Goal: Transaction & Acquisition: Purchase product/service

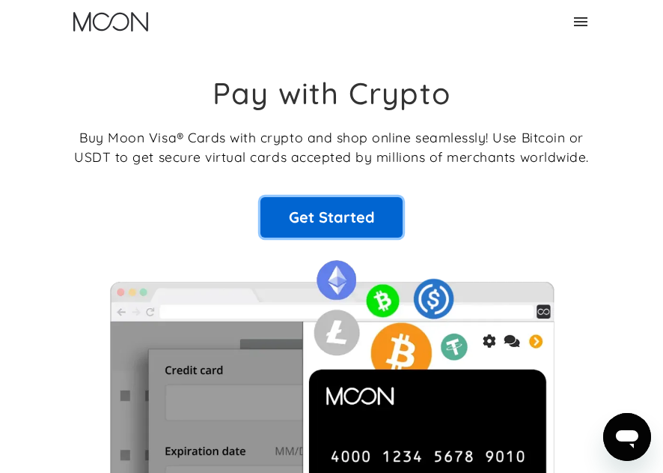
click at [391, 216] on link "Get Started" at bounding box center [332, 217] width 142 height 40
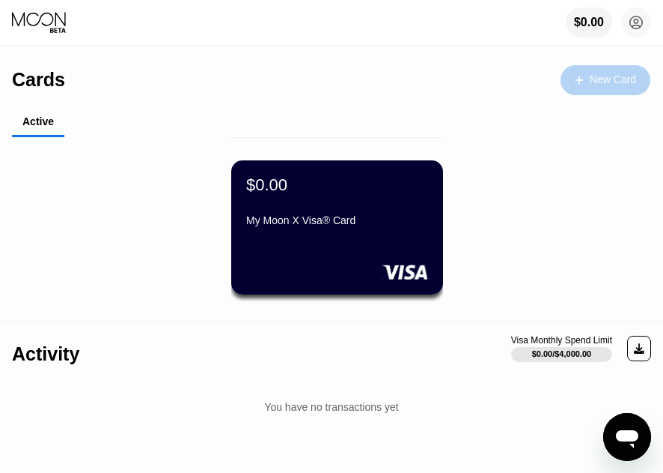
click at [600, 77] on div "New Card" at bounding box center [613, 79] width 46 height 13
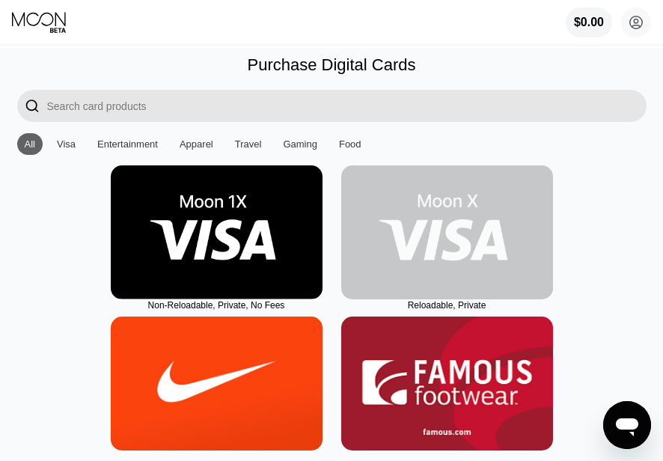
click at [430, 248] on img at bounding box center [447, 232] width 212 height 134
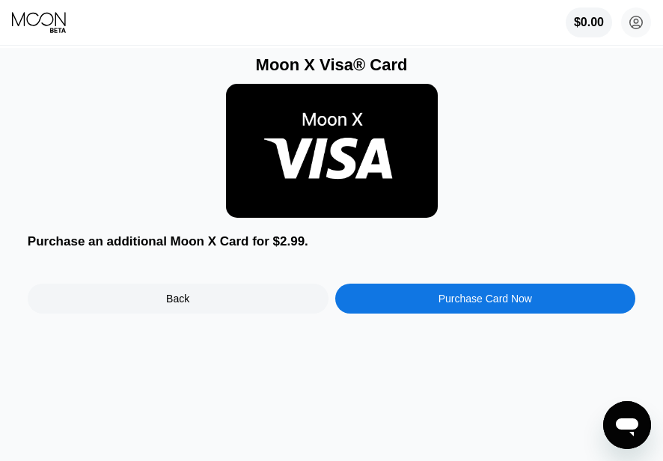
click at [492, 314] on div "Purchase Card Now" at bounding box center [485, 299] width 301 height 30
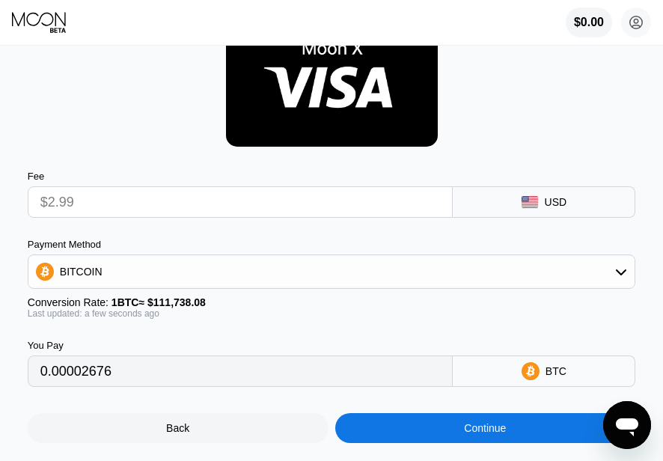
scroll to position [72, 0]
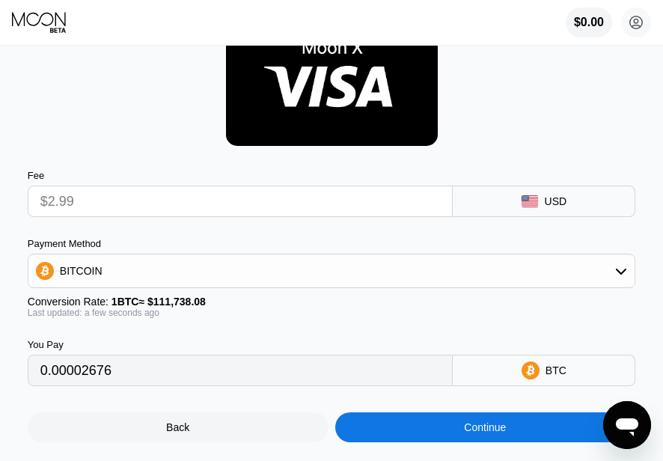
click at [329, 207] on input "$2.99" at bounding box center [240, 201] width 401 height 30
click at [339, 198] on input "$2.99" at bounding box center [240, 201] width 401 height 30
click at [382, 275] on div "BITCOIN" at bounding box center [331, 271] width 607 height 30
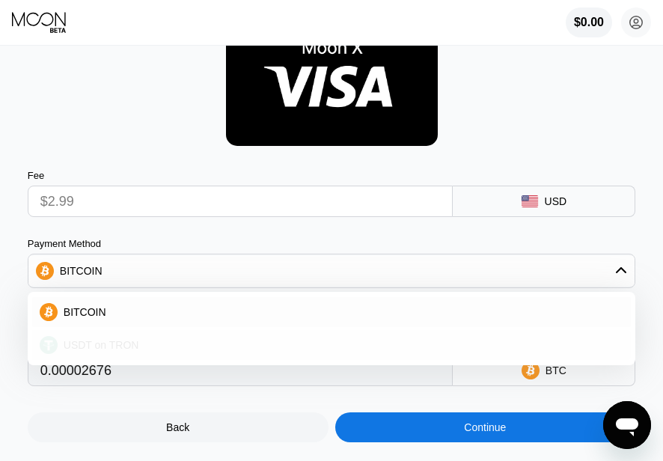
click at [311, 350] on div "USDT on TRON" at bounding box center [341, 345] width 566 height 12
type input "3.02"
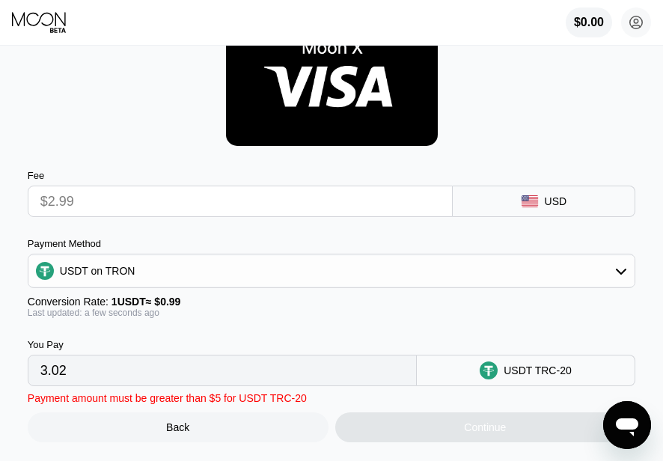
click at [252, 216] on input "$2.99" at bounding box center [240, 201] width 401 height 30
click at [254, 212] on input "$2.99" at bounding box center [240, 201] width 401 height 30
click at [174, 205] on input "$2.99" at bounding box center [240, 201] width 401 height 30
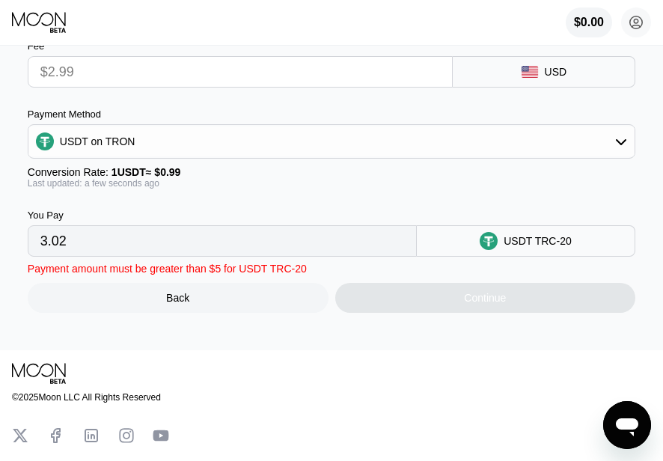
scroll to position [203, 0]
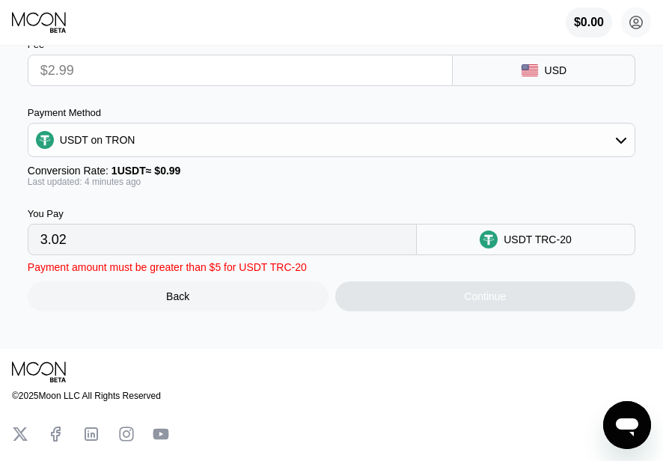
click at [347, 85] on input "$2.99" at bounding box center [240, 70] width 401 height 30
click at [338, 73] on input "$2.99" at bounding box center [240, 70] width 401 height 30
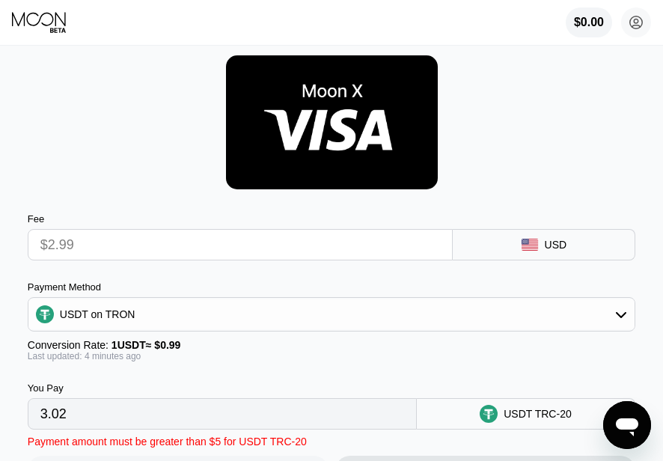
scroll to position [30, 0]
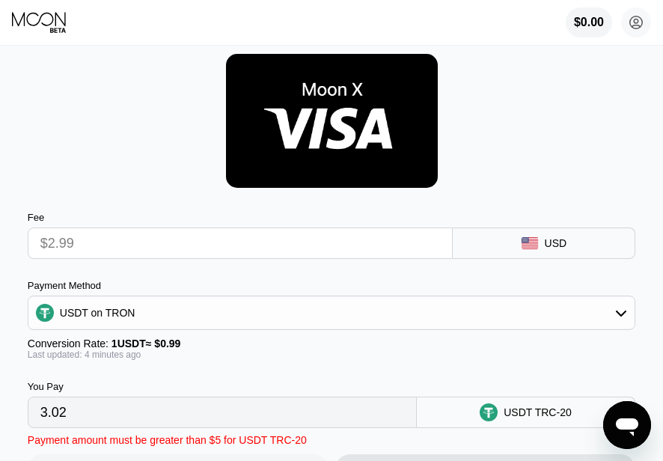
click at [215, 255] on input "$2.99" at bounding box center [240, 243] width 401 height 30
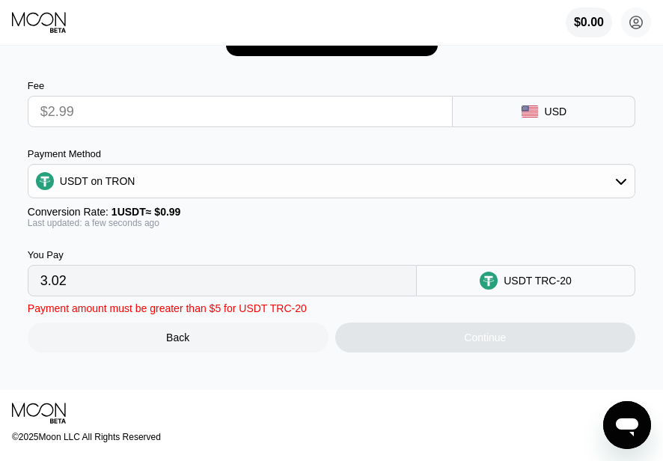
scroll to position [192, 0]
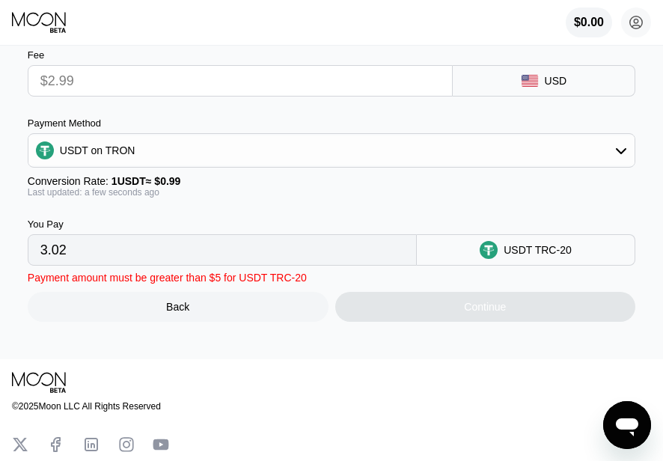
click at [270, 263] on input "3.02" at bounding box center [222, 250] width 364 height 30
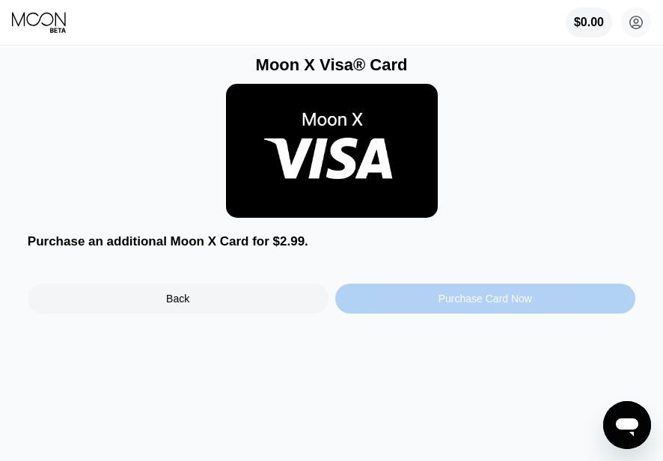
click at [491, 300] on div "Purchase Card Now" at bounding box center [486, 299] width 94 height 12
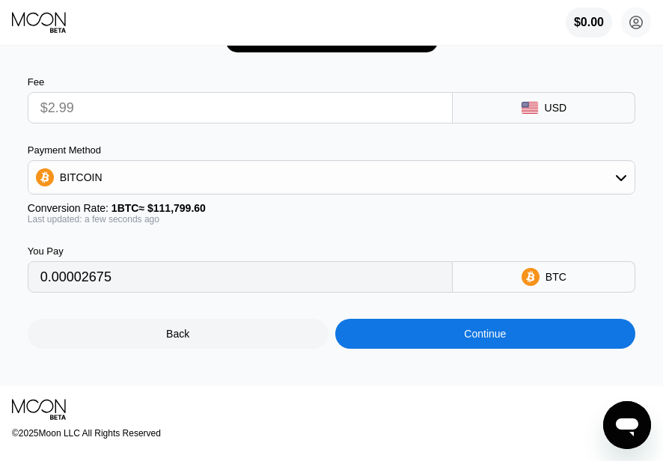
scroll to position [166, 0]
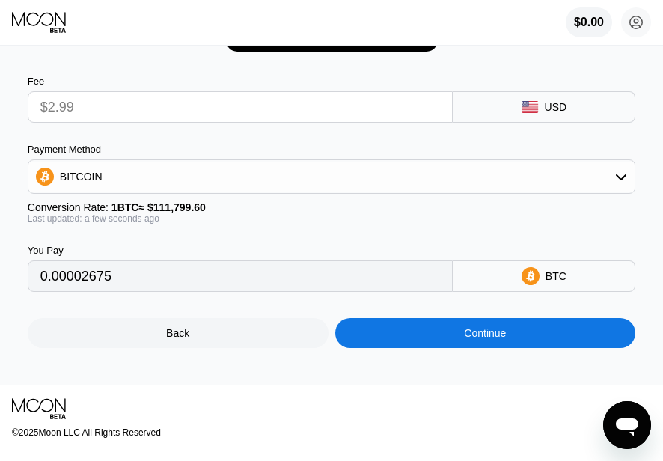
click at [523, 282] on div "BTC" at bounding box center [544, 276] width 183 height 31
click at [556, 282] on div "BTC" at bounding box center [556, 276] width 21 height 12
click at [619, 177] on icon at bounding box center [622, 177] width 12 height 12
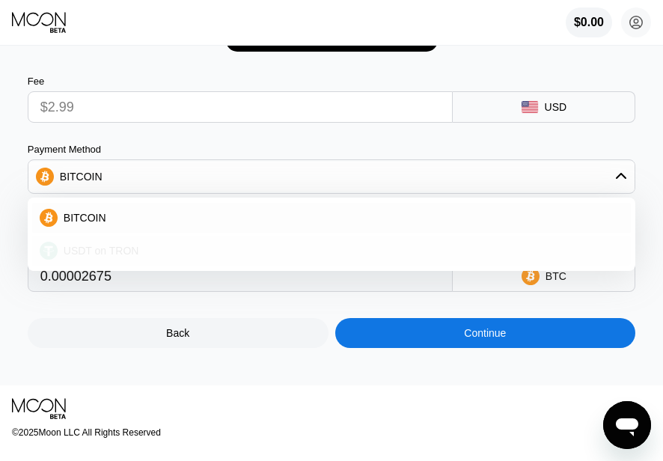
click at [440, 251] on div "USDT on TRON" at bounding box center [341, 251] width 566 height 12
type input "3.02"
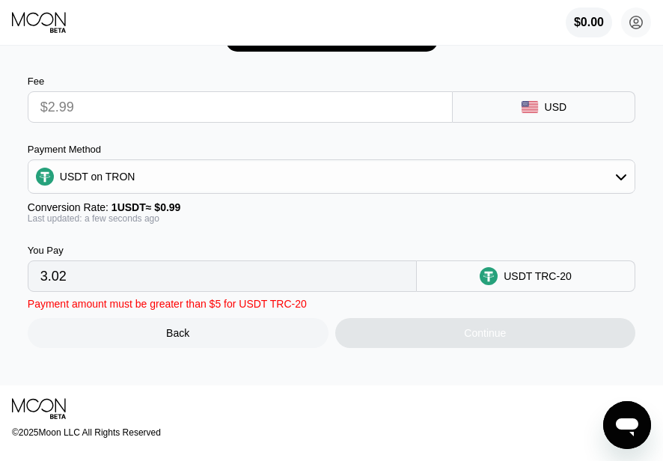
click at [326, 291] on input "3.02" at bounding box center [222, 276] width 364 height 30
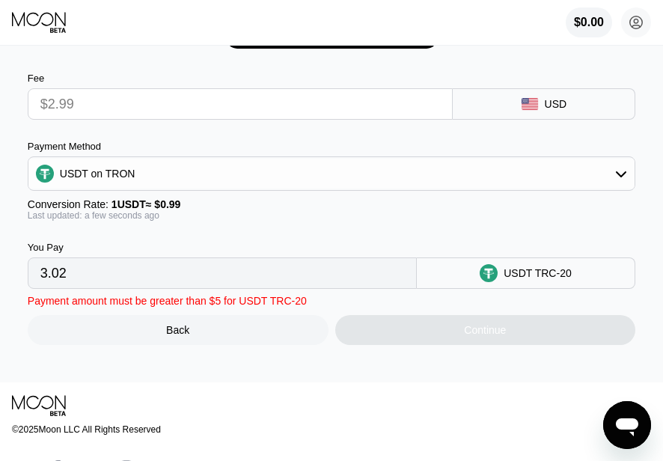
click at [344, 106] on input "$2.99" at bounding box center [240, 104] width 401 height 30
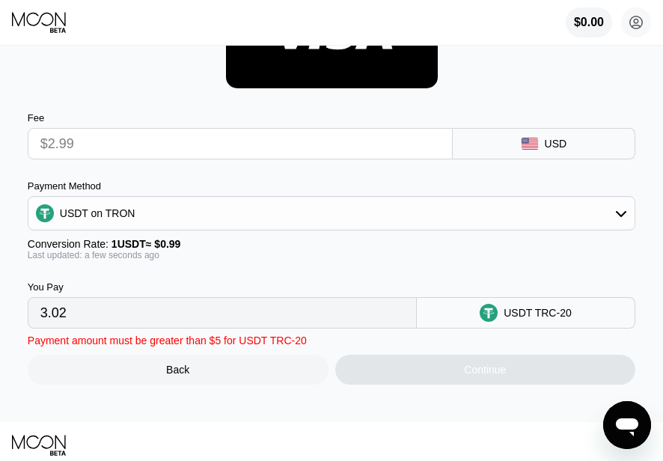
scroll to position [125, 0]
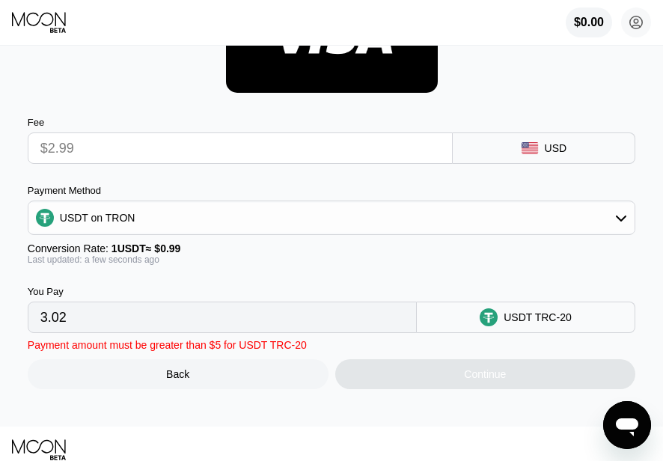
click at [198, 330] on input "3.02" at bounding box center [222, 318] width 364 height 30
click at [300, 154] on input "$2.99" at bounding box center [240, 148] width 401 height 30
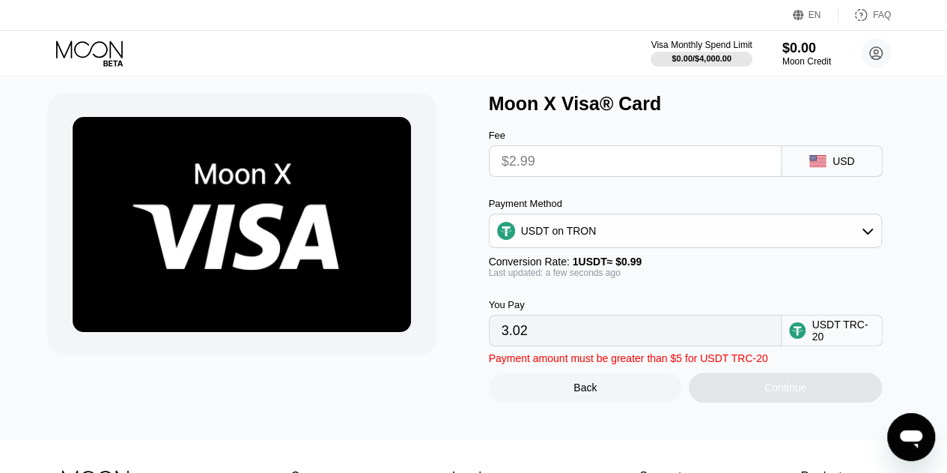
scroll to position [30, 0]
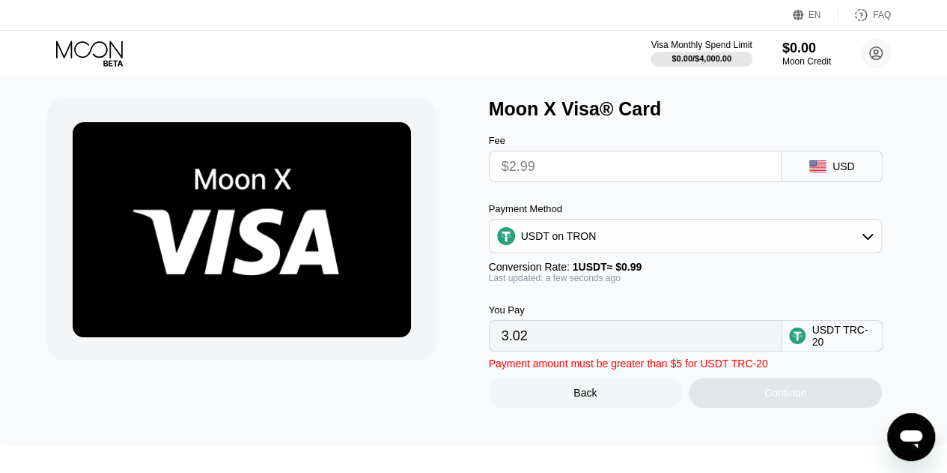
click at [621, 350] on input "3.02" at bounding box center [636, 336] width 268 height 30
click at [112, 54] on icon at bounding box center [91, 53] width 70 height 26
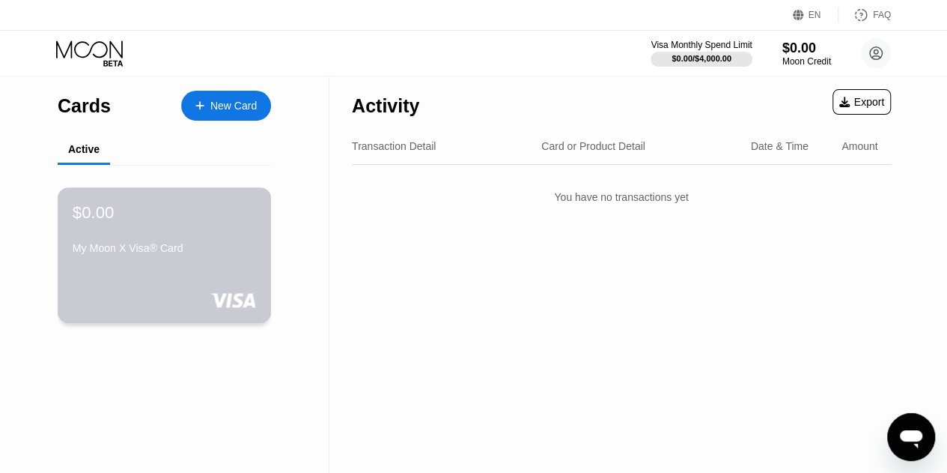
click at [207, 270] on div "$0.00 My Moon X Visa® Card" at bounding box center [165, 255] width 214 height 136
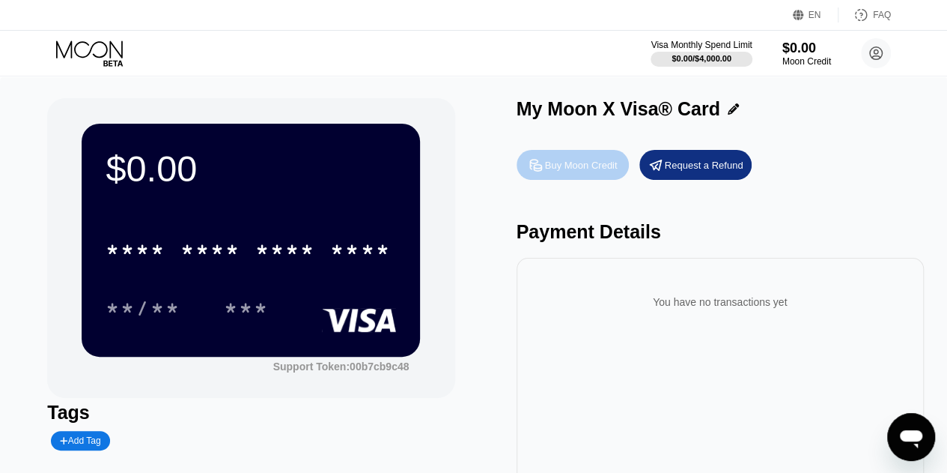
click at [597, 163] on div "Buy Moon Credit" at bounding box center [581, 165] width 73 height 13
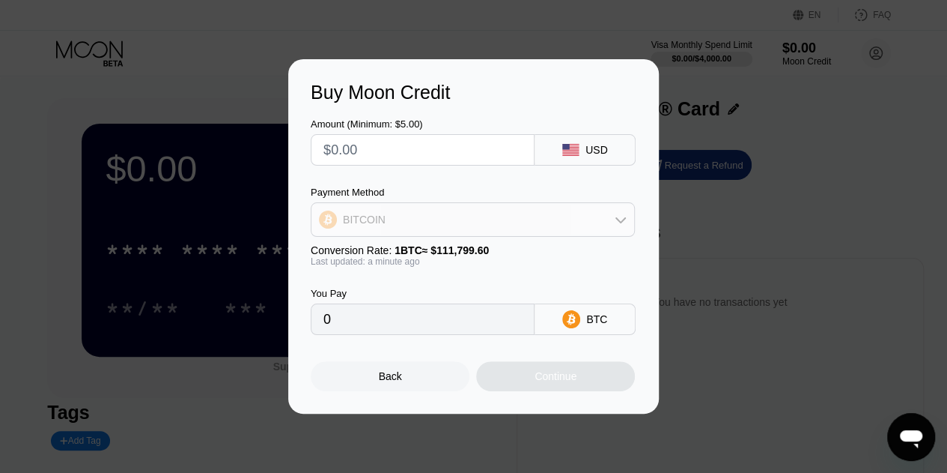
click at [615, 225] on icon at bounding box center [621, 219] width 12 height 12
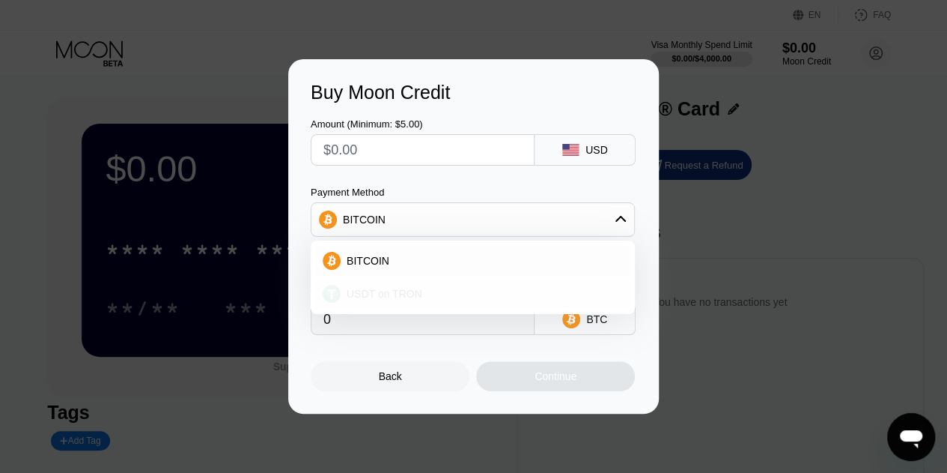
click at [538, 300] on div "USDT on TRON" at bounding box center [482, 294] width 282 height 12
type input "0.00"
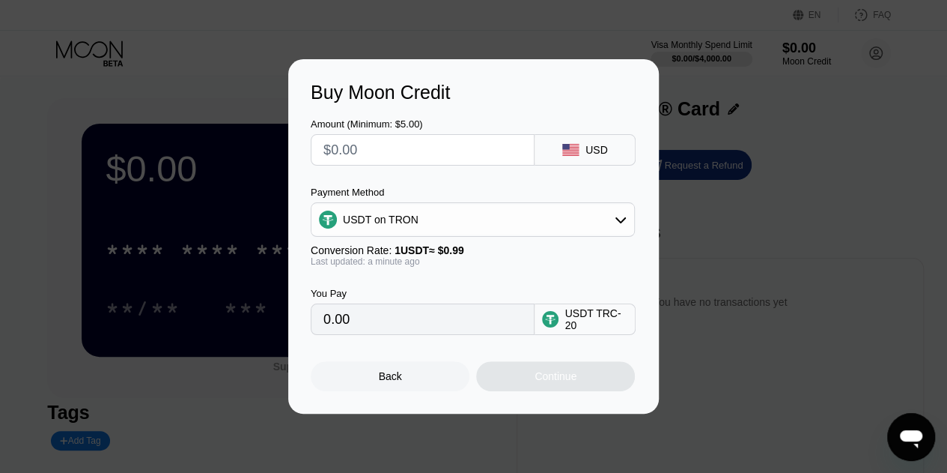
click at [458, 323] on input "0.00" at bounding box center [422, 319] width 198 height 30
click at [373, 157] on input "text" at bounding box center [422, 150] width 198 height 30
type input "$4"
type input "4.04"
type input "$44"
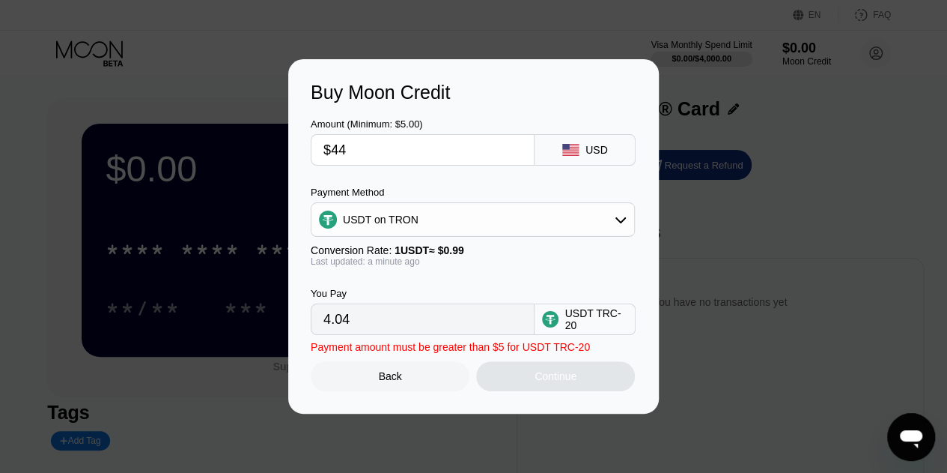
type input "44.44"
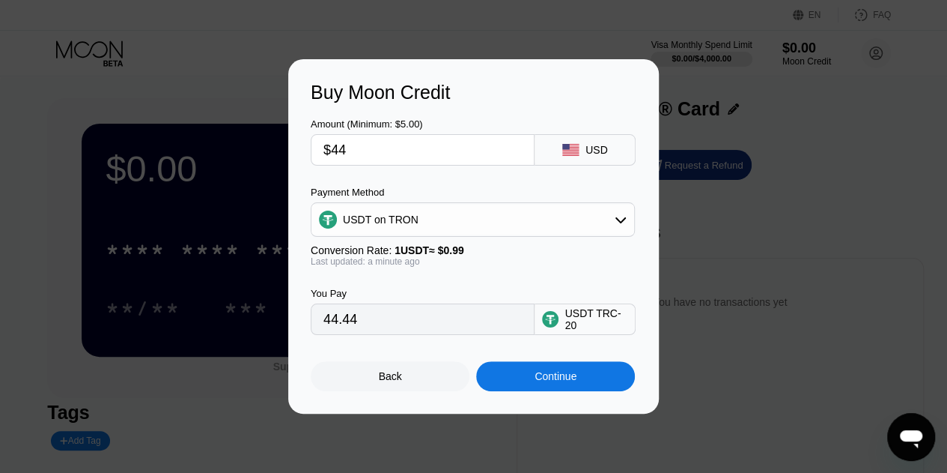
type input "$44"
click at [548, 378] on div "Continue" at bounding box center [556, 376] width 42 height 12
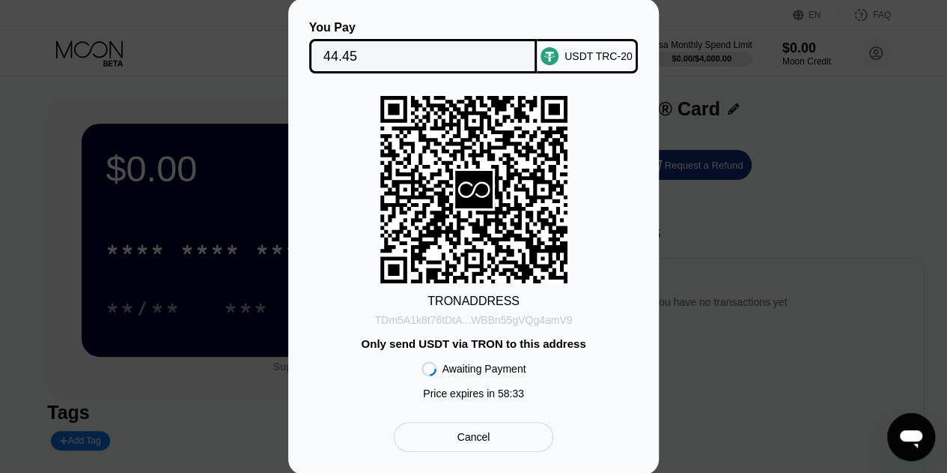
click at [518, 320] on div "TDm5A1k8t76tDtA...WBBn55gVQg4amV9" at bounding box center [474, 320] width 198 height 12
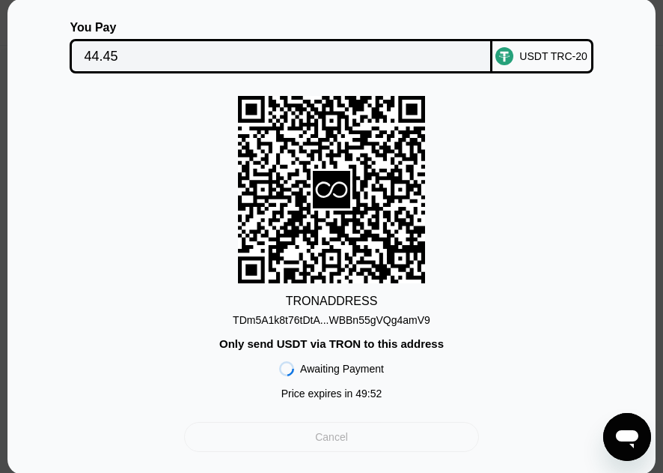
click at [364, 440] on div "Cancel" at bounding box center [332, 437] width 296 height 30
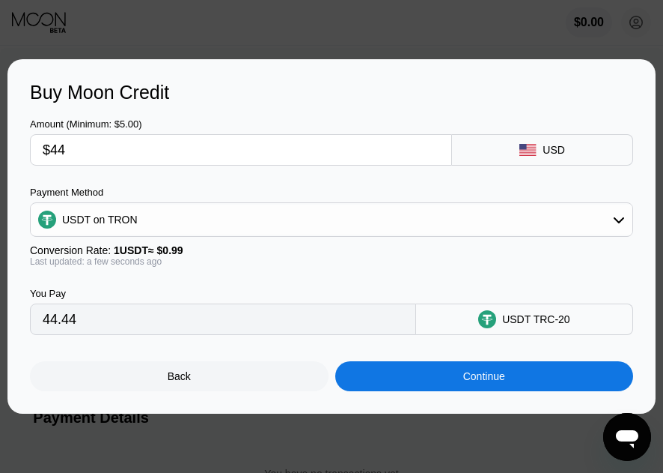
click at [358, 438] on div at bounding box center [473, 236] width 947 height 473
click at [198, 378] on div "Back" at bounding box center [179, 376] width 299 height 30
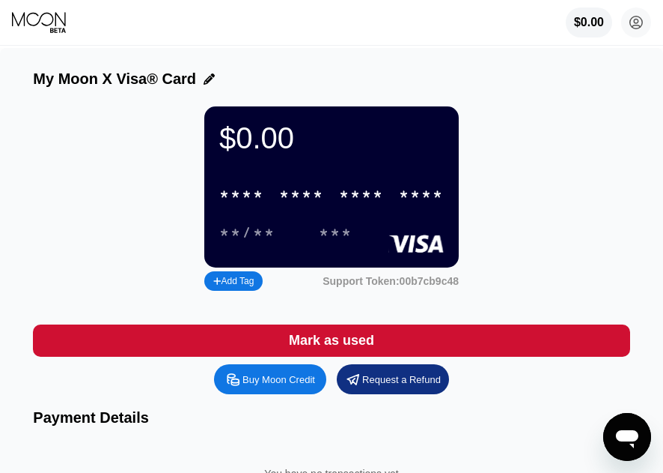
click at [48, 25] on icon at bounding box center [40, 22] width 56 height 22
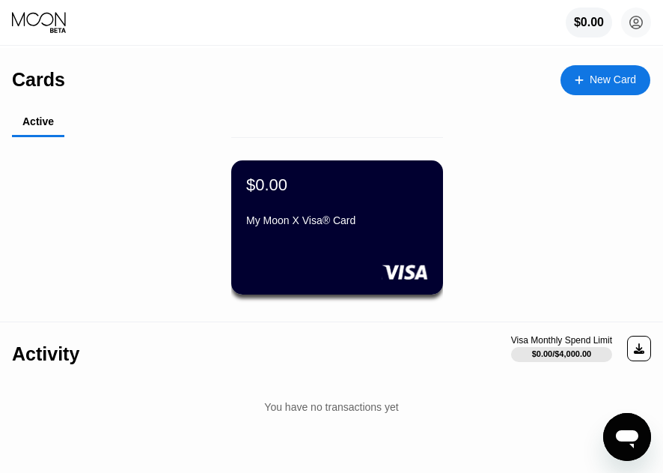
click at [55, 23] on icon at bounding box center [39, 19] width 54 height 14
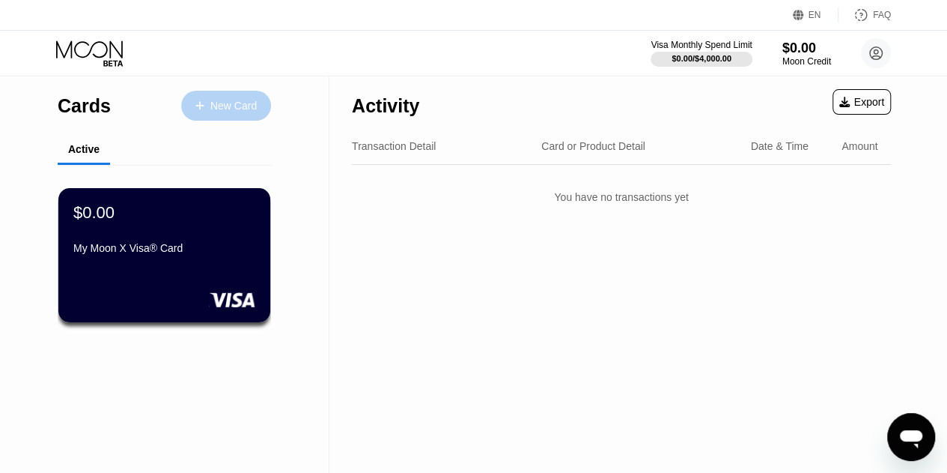
click at [234, 115] on div "New Card" at bounding box center [226, 106] width 90 height 30
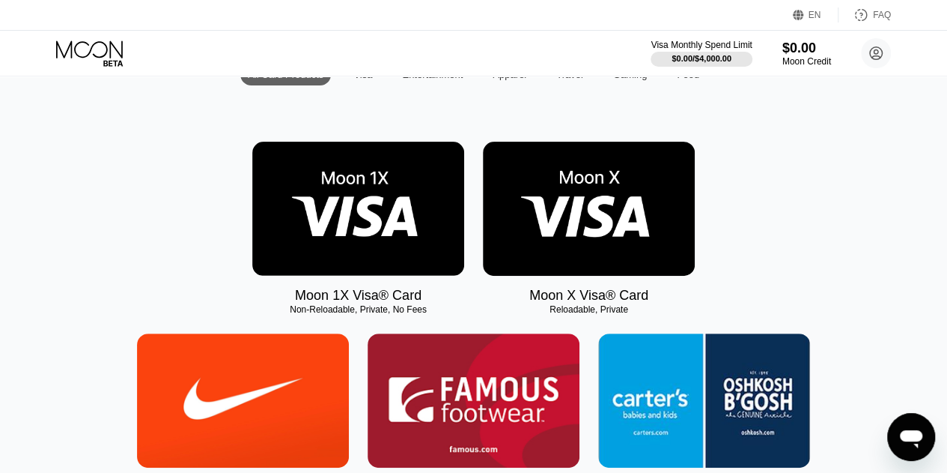
click at [418, 239] on img at bounding box center [358, 209] width 212 height 134
type input "4.53"
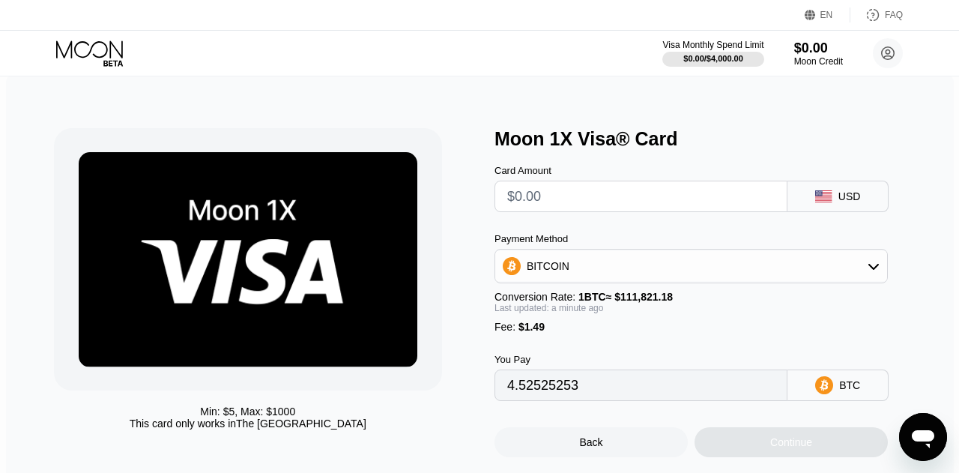
type input "0"
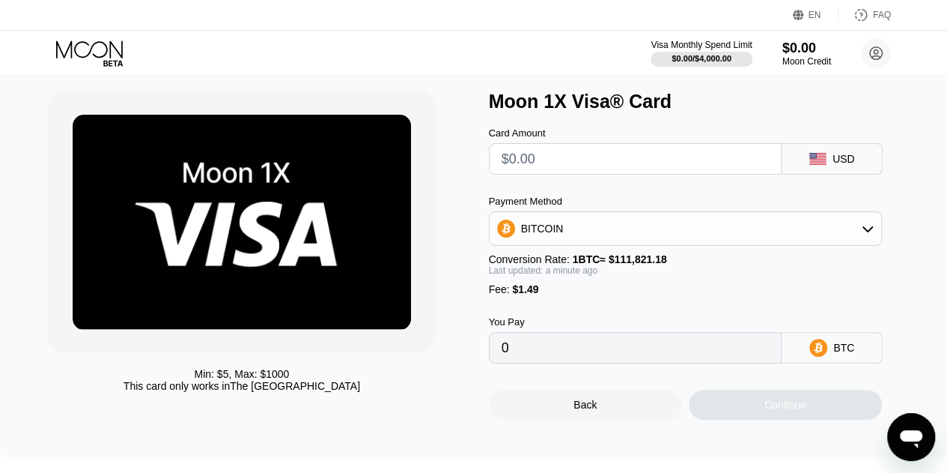
scroll to position [19, 0]
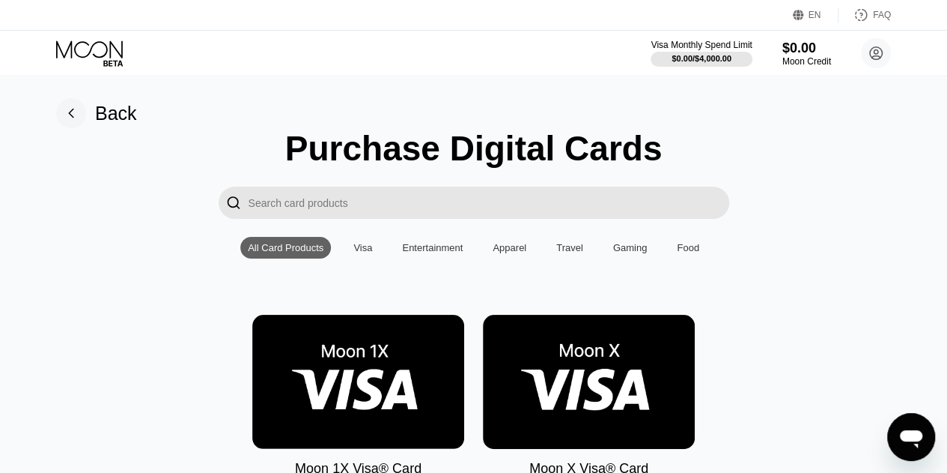
click at [104, 50] on icon at bounding box center [91, 53] width 70 height 26
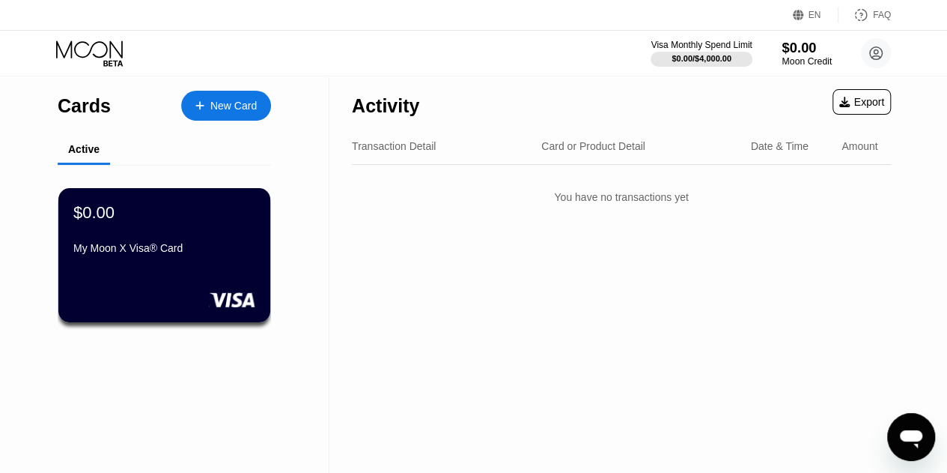
click at [818, 48] on div "$0.00" at bounding box center [807, 48] width 50 height 16
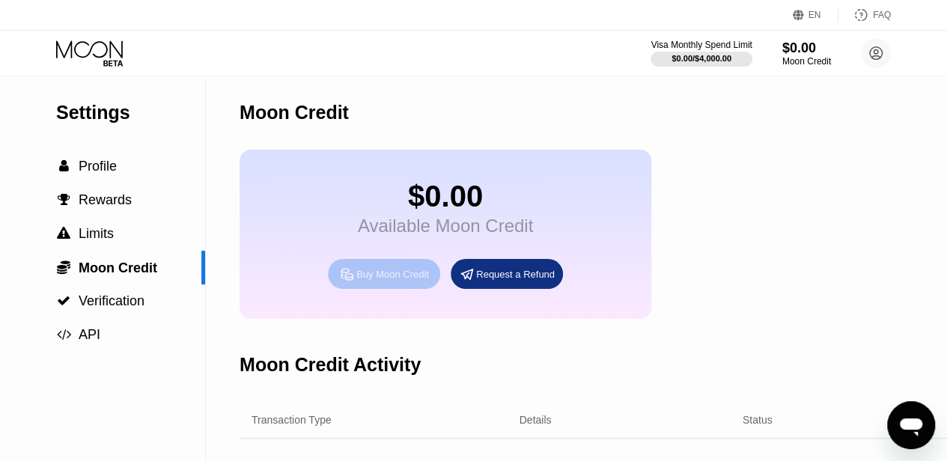
click at [404, 278] on div "Buy Moon Credit" at bounding box center [384, 274] width 112 height 30
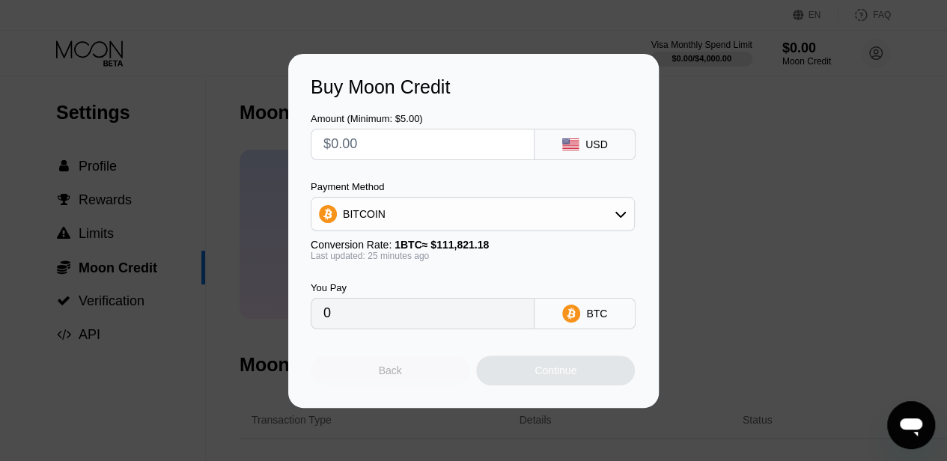
click at [432, 374] on div "Back" at bounding box center [390, 371] width 159 height 30
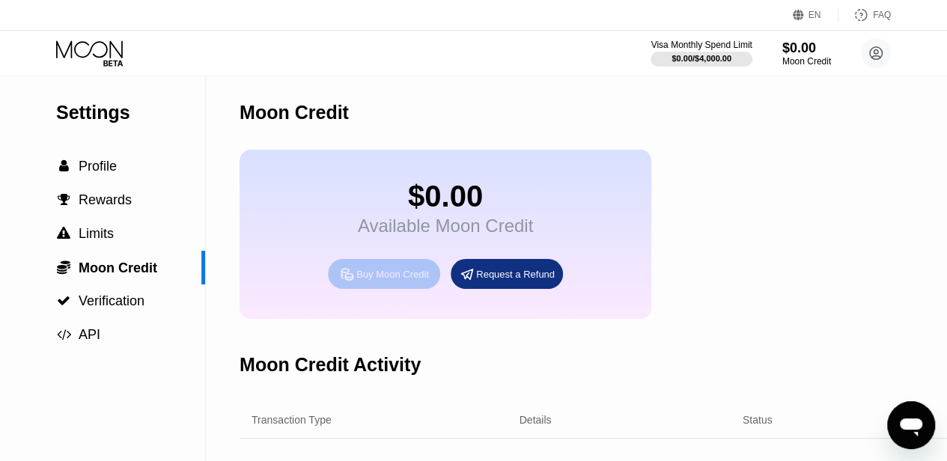
click at [401, 289] on div "Buy Moon Credit" at bounding box center [384, 274] width 112 height 30
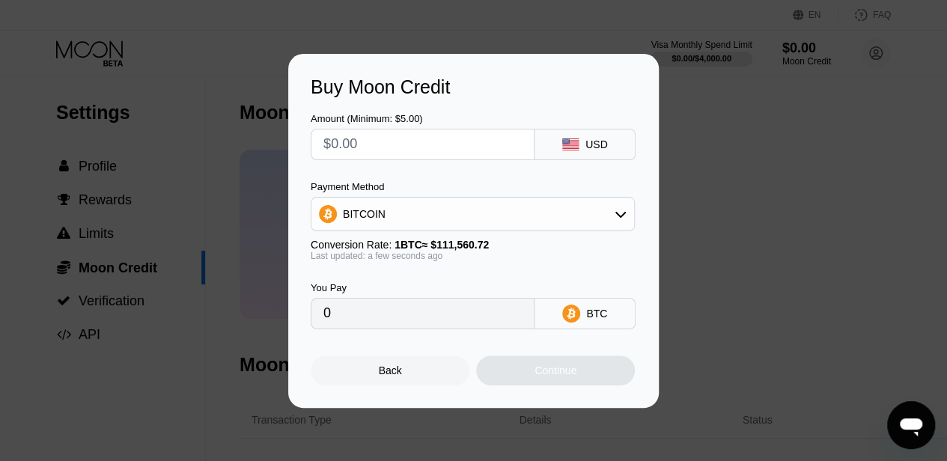
click at [733, 201] on div "Buy Moon Credit Amount (Minimum: $5.00) USD Payment Method BITCOIN Conversion R…" at bounding box center [473, 231] width 947 height 354
click at [406, 371] on div "Back" at bounding box center [390, 371] width 159 height 30
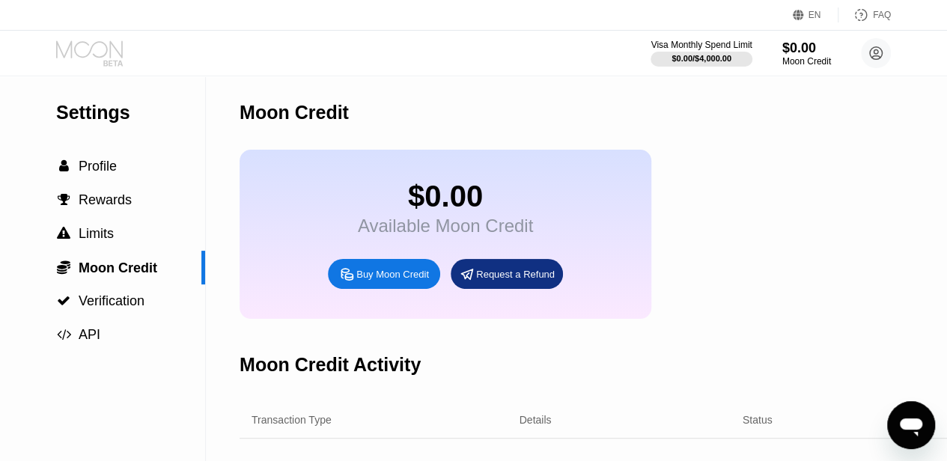
click at [106, 51] on icon at bounding box center [89, 48] width 67 height 17
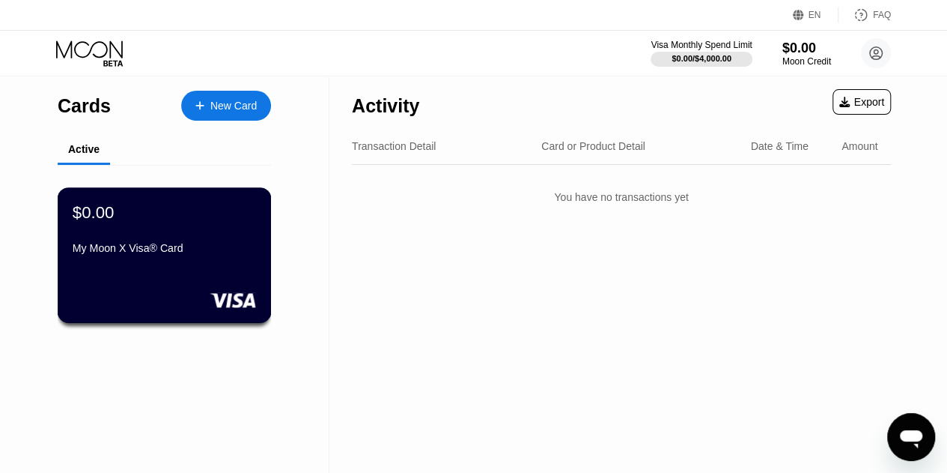
click at [223, 241] on div "$0.00 My Moon X Visa® Card" at bounding box center [164, 231] width 183 height 58
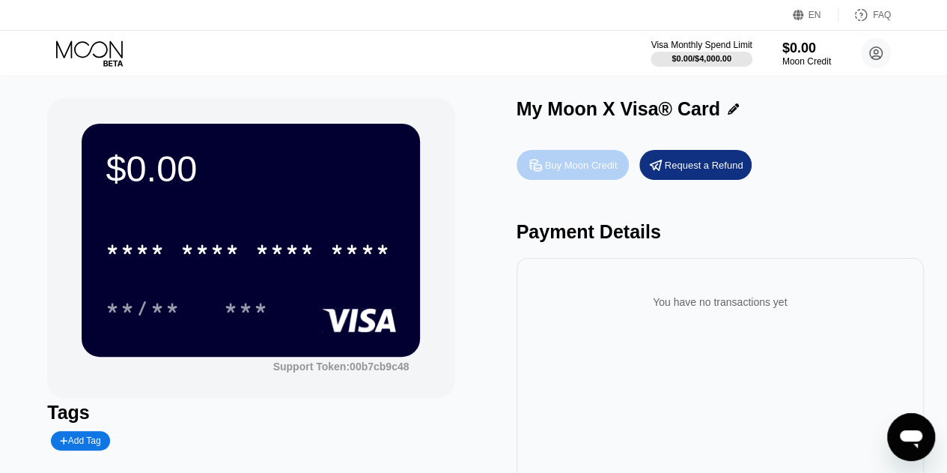
click at [607, 176] on div "Buy Moon Credit" at bounding box center [573, 165] width 112 height 30
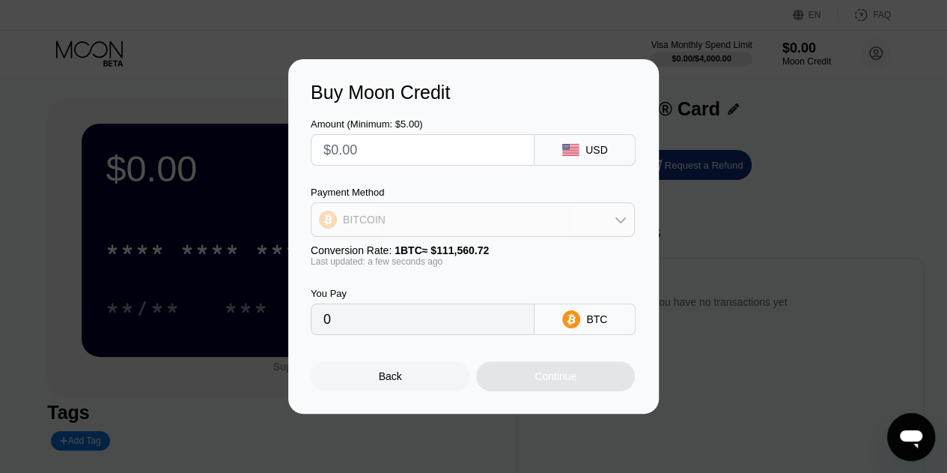
click at [564, 210] on div "BITCOIN" at bounding box center [473, 219] width 323 height 30
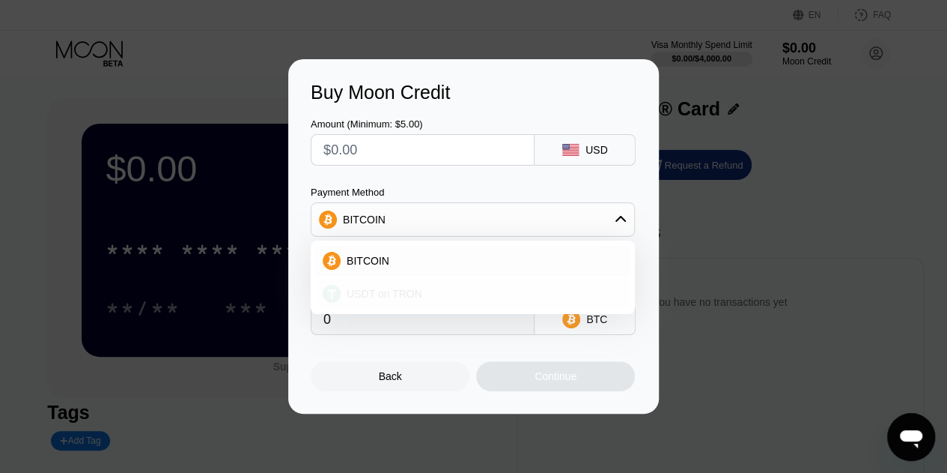
click at [435, 297] on div "USDT on TRON" at bounding box center [482, 294] width 282 height 12
type input "0.00"
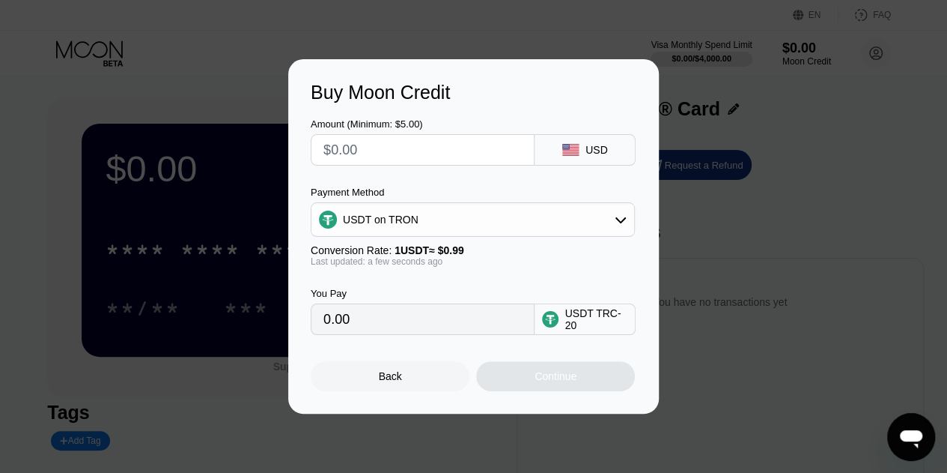
click at [465, 149] on input "text" at bounding box center [422, 150] width 198 height 30
type input "$4"
type input "4.04"
type input "$44"
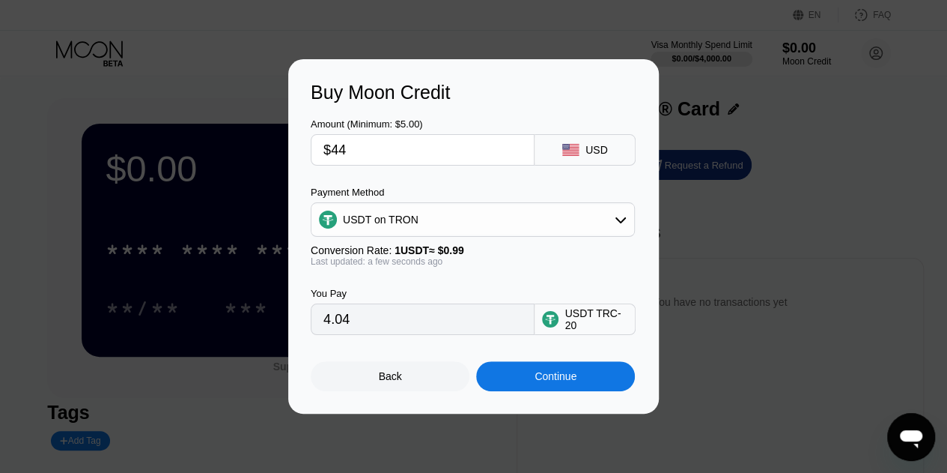
type input "44.44"
type input "$44"
click at [559, 380] on div "Continue" at bounding box center [556, 376] width 42 height 12
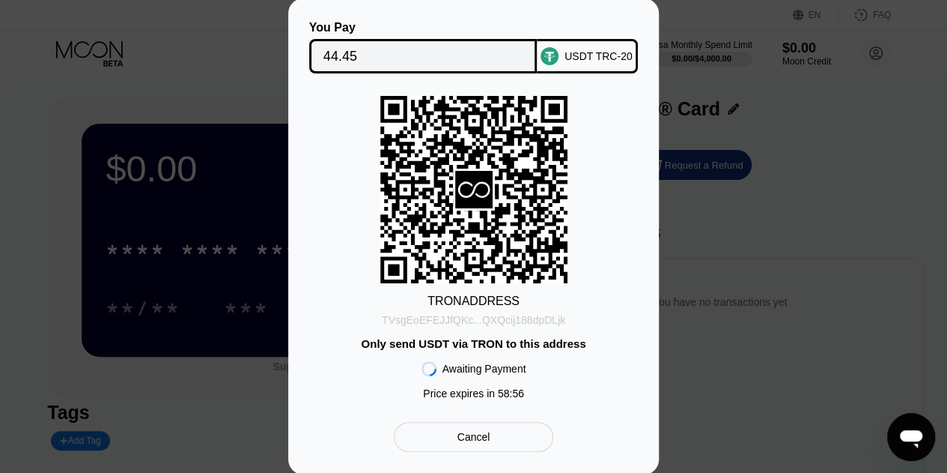
click at [544, 320] on div "TVsgEoEFEJJfQKc...QXQcij188dpDLjk" at bounding box center [473, 320] width 183 height 12
click at [662, 189] on div "You Pay 44.45 USDT TRC-20 TRON ADDRESS TVsgEoEFEJJfQKc...QXQcij188dpDLjk Only s…" at bounding box center [473, 237] width 947 height 476
click at [542, 444] on div "Cancel" at bounding box center [474, 437] width 160 height 30
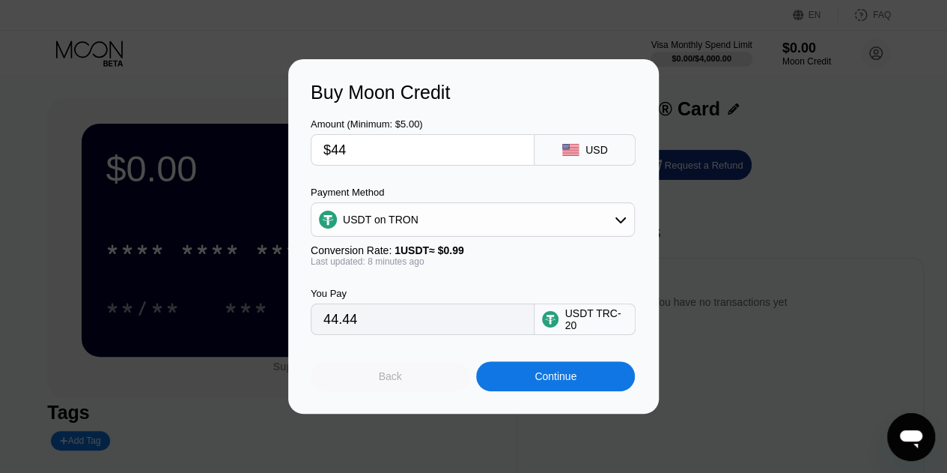
click at [416, 390] on div "Back" at bounding box center [390, 376] width 159 height 30
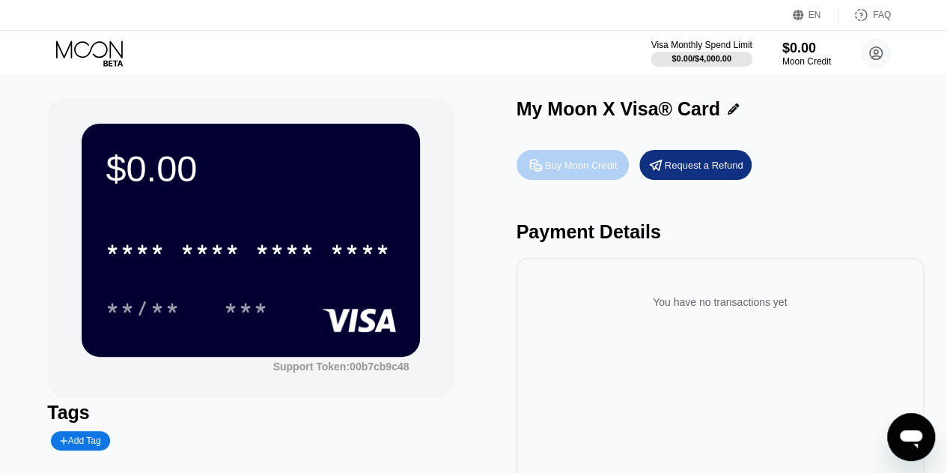
click at [585, 168] on div "Buy Moon Credit" at bounding box center [581, 165] width 73 height 13
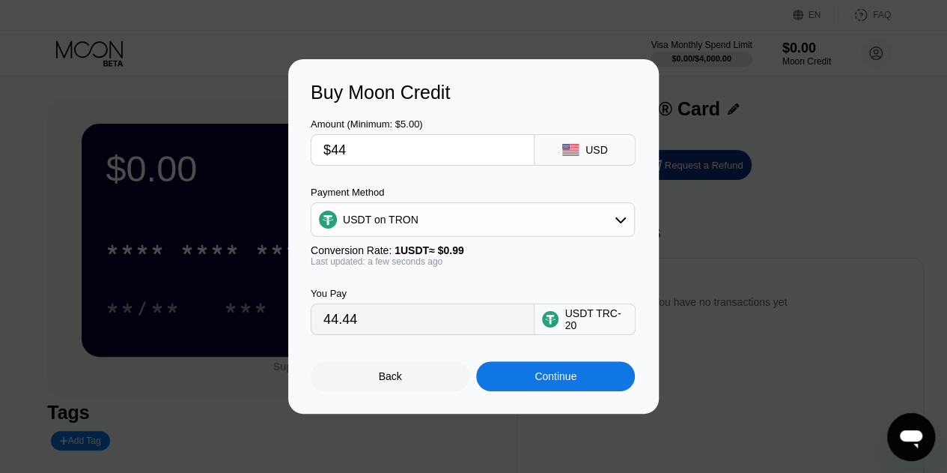
click at [442, 148] on input "$44" at bounding box center [422, 150] width 198 height 30
type input "$4"
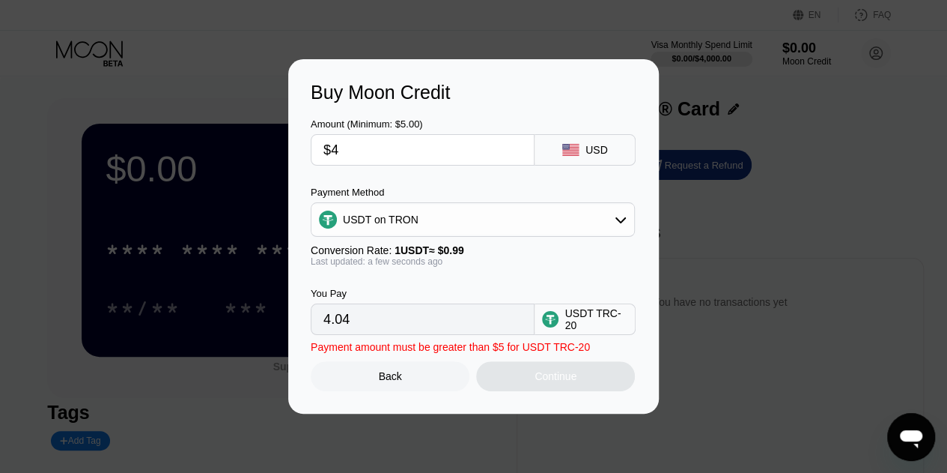
type input "4.04"
type input "$48"
type input "48.48"
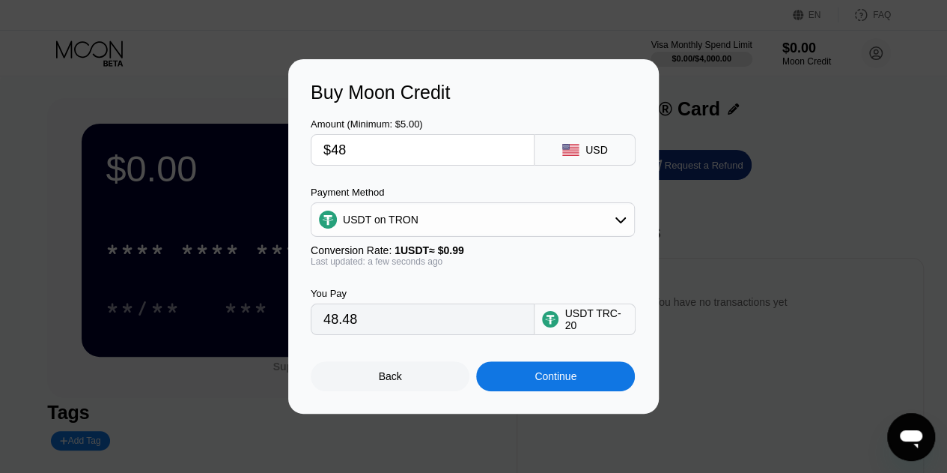
type input "$48"
click at [579, 379] on div "Continue" at bounding box center [555, 376] width 159 height 30
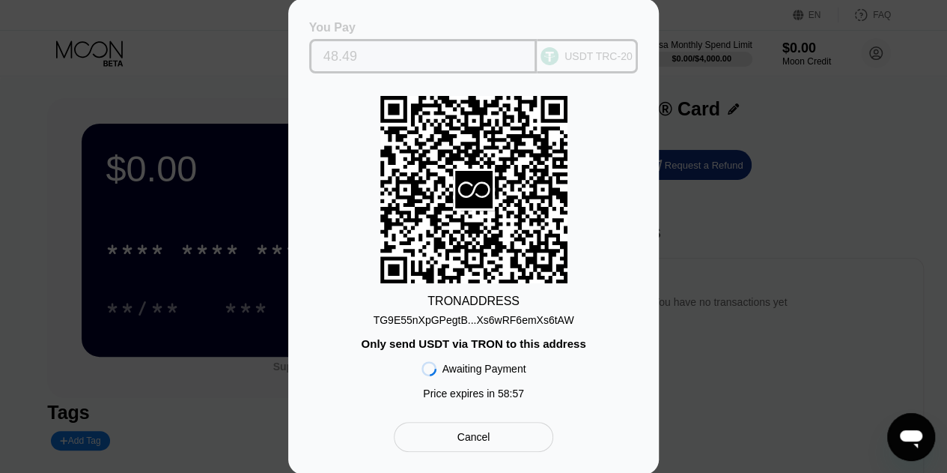
click at [451, 52] on input "48.49" at bounding box center [423, 56] width 200 height 30
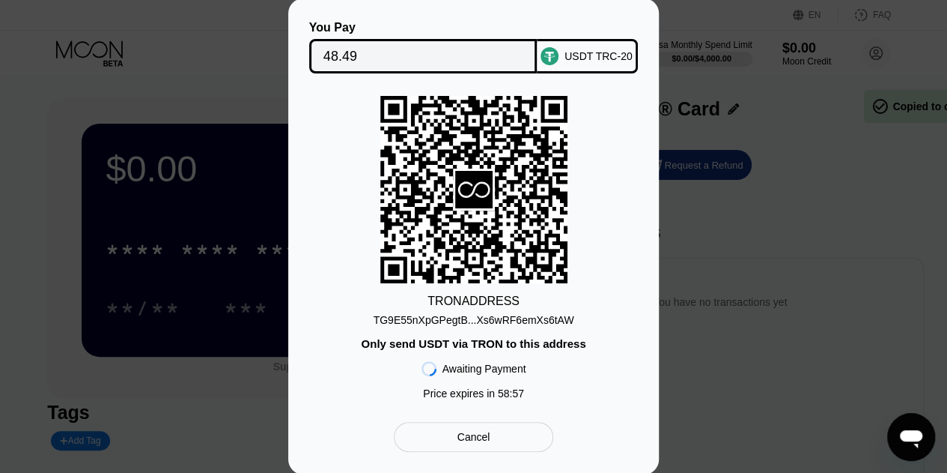
click at [451, 52] on input "48.49" at bounding box center [423, 56] width 200 height 30
click at [494, 318] on div "TG9E55nXpGPegtB...Xs6wRF6emXs6tAW" at bounding box center [474, 320] width 201 height 12
click at [508, 320] on div "TG9E55nXpGPegtB...Xs6wRF6emXs6tAW" at bounding box center [474, 320] width 201 height 12
drag, startPoint x: 508, startPoint y: 320, endPoint x: 547, endPoint y: 315, distance: 38.5
click at [547, 315] on div "TG9E55nXpGPegtB...Xs6wRF6emXs6tAW" at bounding box center [474, 320] width 201 height 12
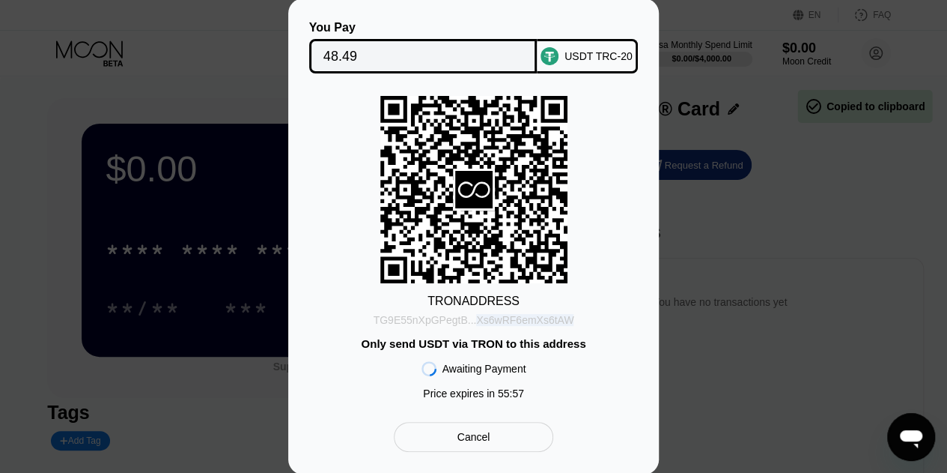
click at [547, 315] on div "TG9E55nXpGPegtB...Xs6wRF6emXs6tAW" at bounding box center [474, 320] width 201 height 12
click at [541, 321] on div "TG9E55nXpGPegtB...Xs6wRF6emXs6tAW" at bounding box center [474, 320] width 201 height 12
click at [491, 438] on div "Cancel" at bounding box center [474, 437] width 160 height 30
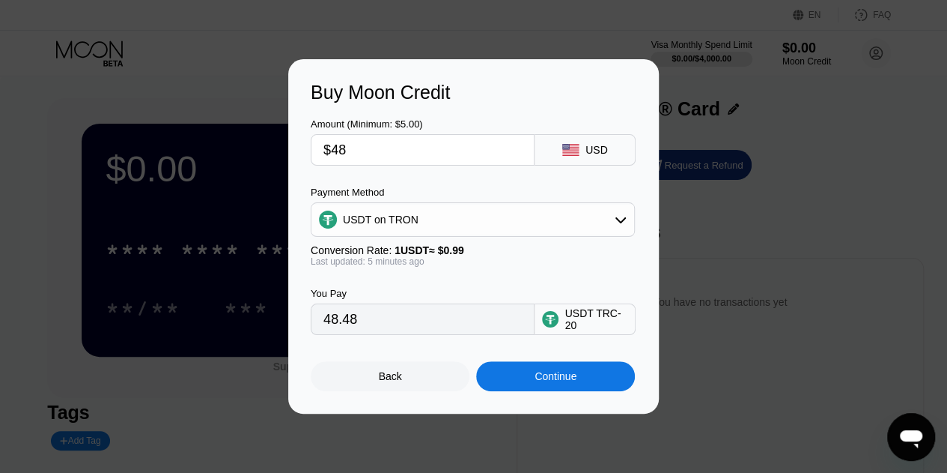
click at [437, 161] on input "$48" at bounding box center [422, 150] width 198 height 30
type input "$4"
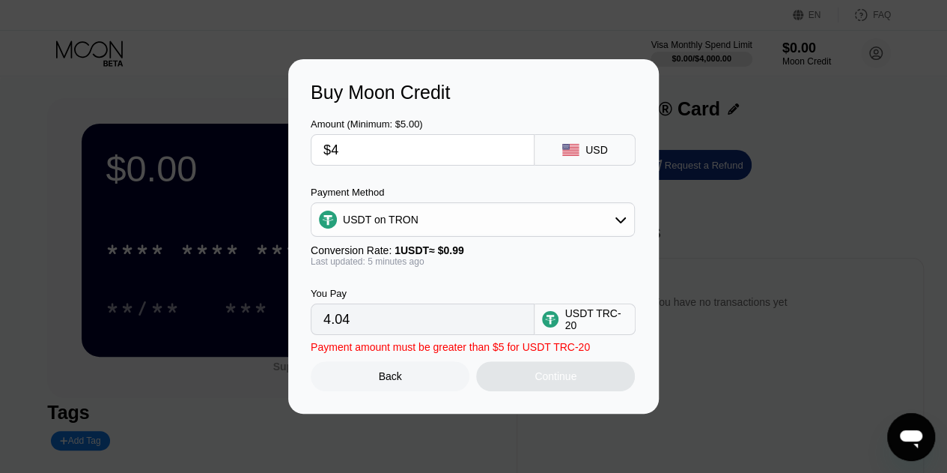
type input "4.04"
type input "$45"
type input "45.45"
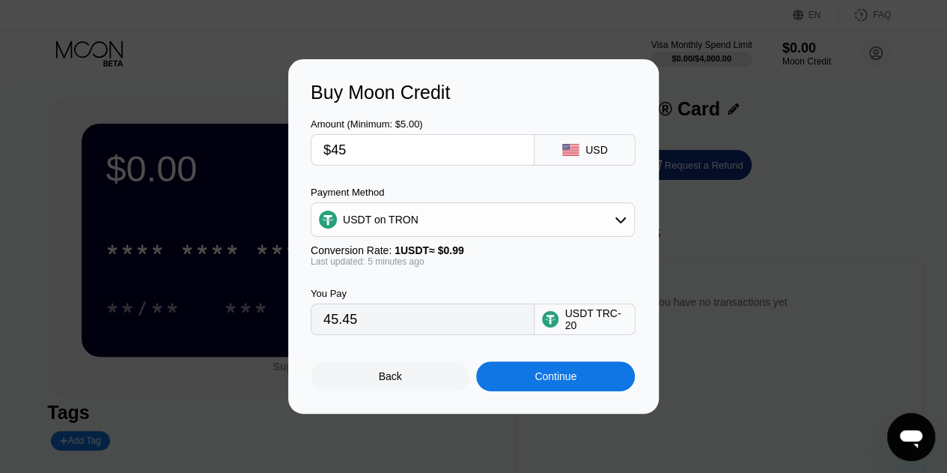
type input "$4"
type input "4.04"
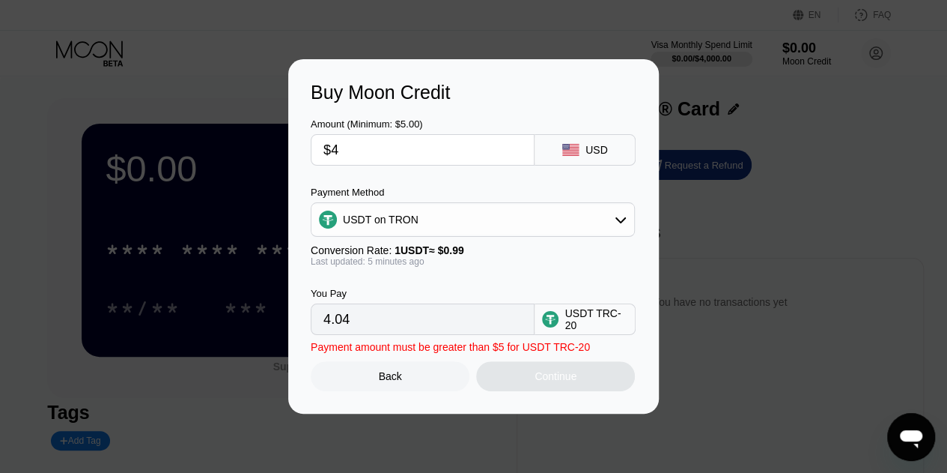
type input "$44"
type input "44.44"
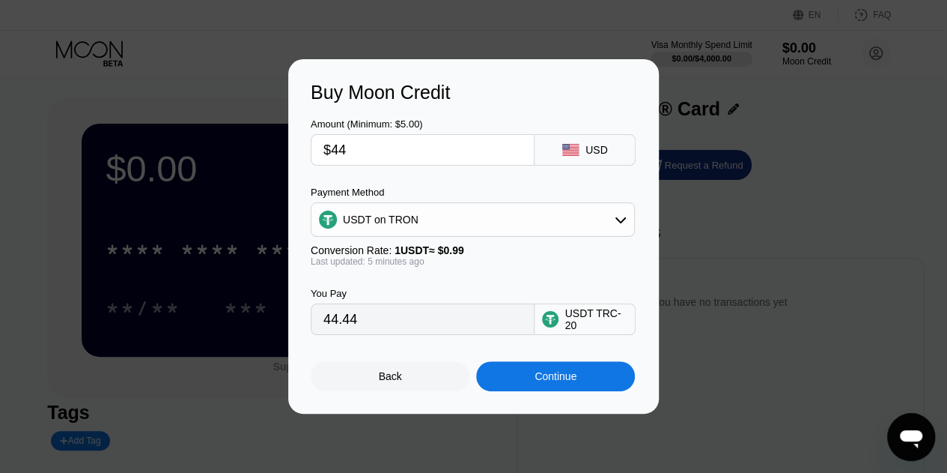
type input "$44"
click at [579, 384] on div "Continue" at bounding box center [555, 376] width 159 height 30
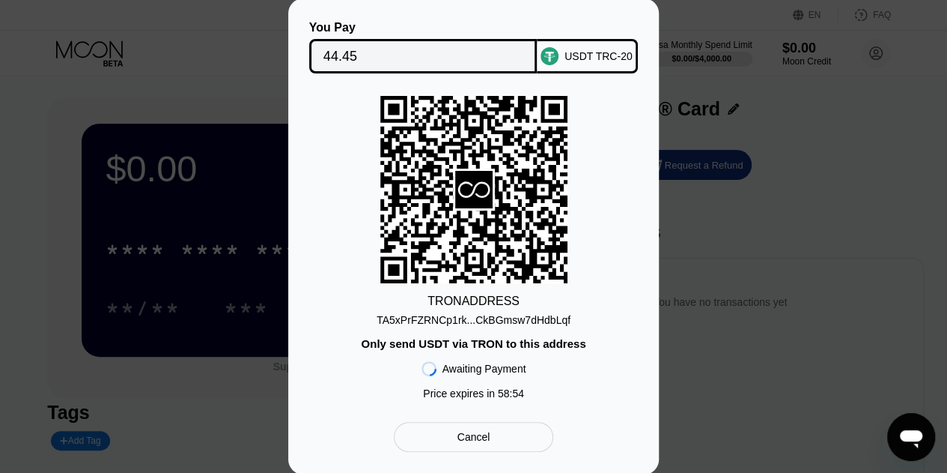
click at [544, 318] on div "TA5xPrFZRNCp1rk...CkBGmsw7dHdbLqf" at bounding box center [474, 320] width 194 height 12
click at [533, 440] on div "Cancel" at bounding box center [474, 437] width 160 height 30
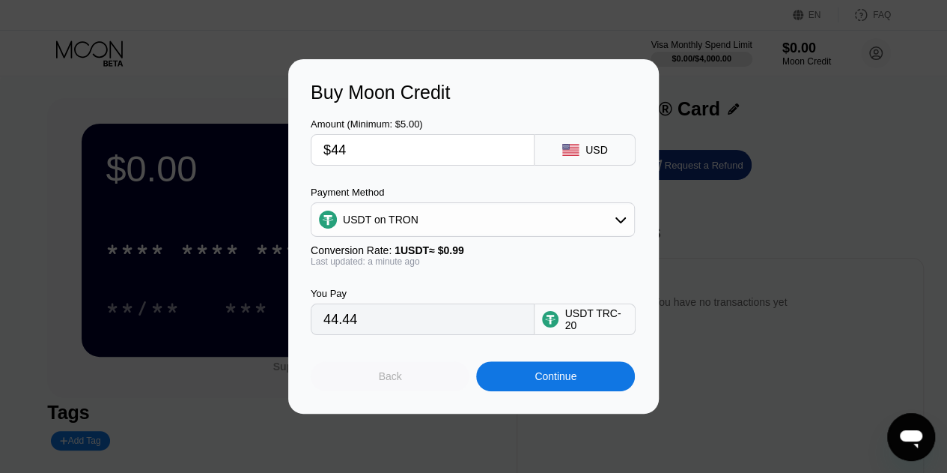
click at [395, 378] on div "Back" at bounding box center [390, 376] width 23 height 12
